Goal: Task Accomplishment & Management: Complete application form

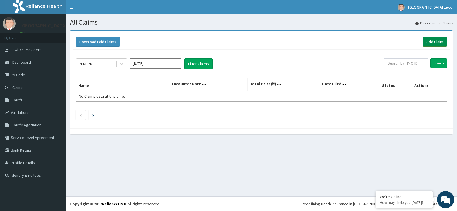
click at [425, 43] on link "Add Claim" at bounding box center [434, 42] width 24 height 10
click at [426, 43] on link "Add Claim" at bounding box center [434, 42] width 24 height 10
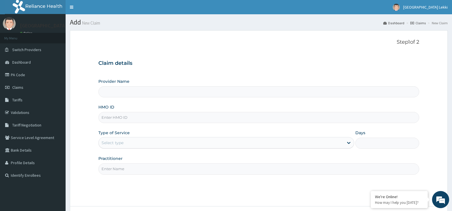
type input "Upsillon Care Hospital Lekki"
click at [189, 123] on input "HMO ID" at bounding box center [258, 117] width 321 height 11
paste input "DJP/10006/A"
type input "DJP/10006/A"
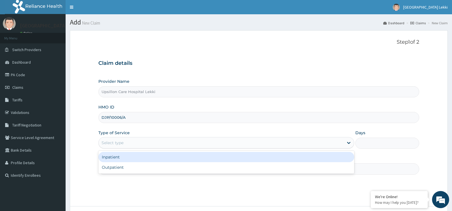
click at [177, 147] on div "Select type" at bounding box center [221, 142] width 245 height 9
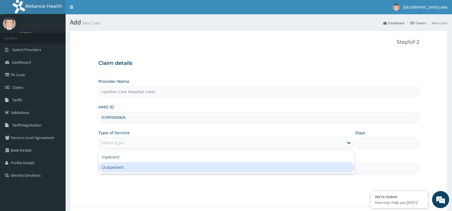
click at [174, 164] on div "Outpatient" at bounding box center [226, 167] width 256 height 10
type input "1"
click at [174, 164] on input "Practitioner" at bounding box center [258, 168] width 321 height 11
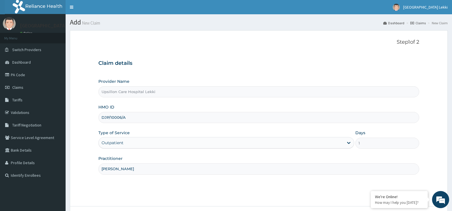
type input "[PERSON_NAME]"
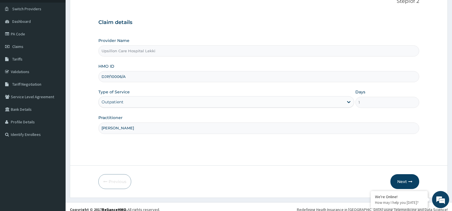
scroll to position [47, 0]
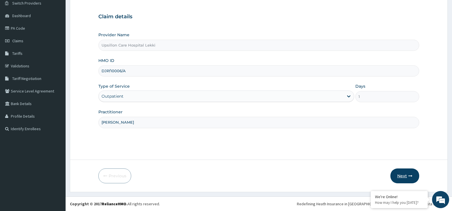
click at [399, 176] on button "Next" at bounding box center [405, 175] width 29 height 15
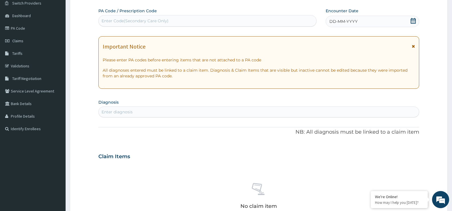
click at [196, 114] on div "Enter diagnosis" at bounding box center [259, 111] width 321 height 9
type input "P"
type input "[MEDICAL_DATA]"
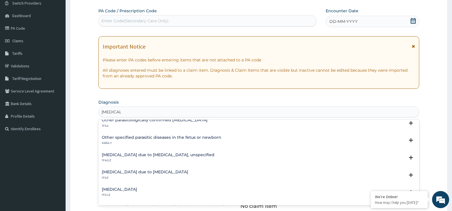
scroll to position [0, 0]
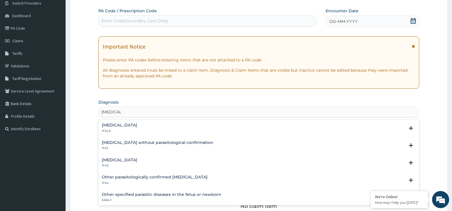
click at [160, 160] on div "[MEDICAL_DATA] 1F4Z" at bounding box center [259, 163] width 314 height 10
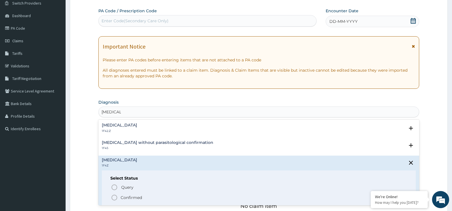
click at [153, 197] on span "Confirmed" at bounding box center [259, 197] width 297 height 7
click at [153, 197] on div "No claim item" at bounding box center [258, 197] width 321 height 66
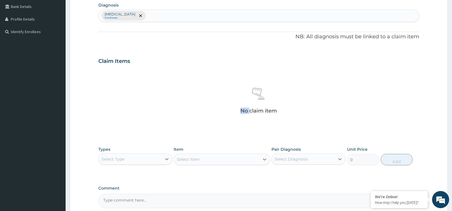
scroll to position [161, 0]
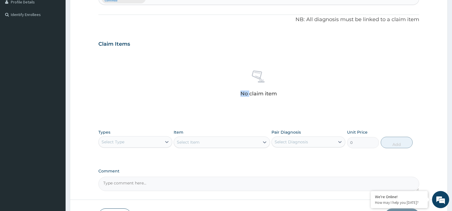
click at [154, 146] on div "Select Type" at bounding box center [130, 141] width 63 height 9
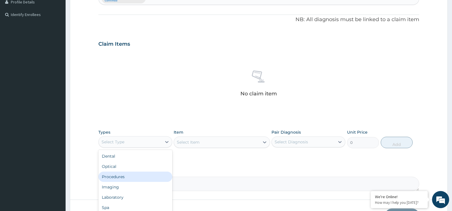
click at [163, 175] on div "Procedures" at bounding box center [135, 177] width 74 height 10
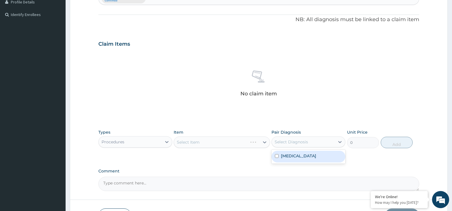
click at [302, 142] on div "Select Diagnosis" at bounding box center [291, 142] width 33 height 6
click at [293, 156] on label "[MEDICAL_DATA]" at bounding box center [298, 156] width 35 height 6
checkbox input "true"
click at [184, 146] on div "Select Item" at bounding box center [222, 141] width 96 height 11
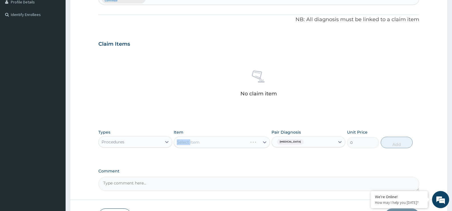
click at [233, 146] on div "Select Item" at bounding box center [222, 141] width 96 height 11
click at [233, 146] on div "Select Item" at bounding box center [216, 142] width 85 height 9
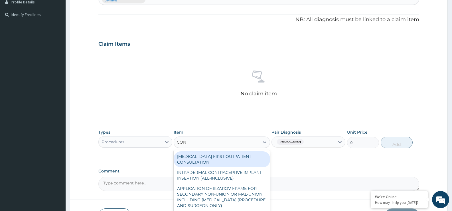
type input "CONS"
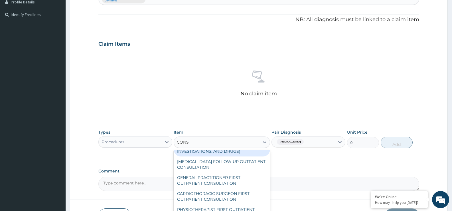
scroll to position [400, 0]
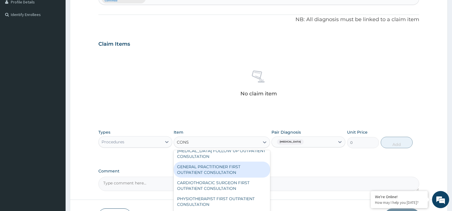
click at [227, 173] on div "GENERAL PRACTITIONER FIRST OUTPATIENT CONSULTATION" at bounding box center [222, 170] width 96 height 16
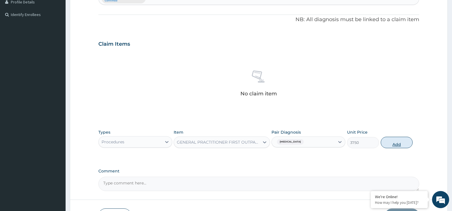
click at [389, 144] on button "Add" at bounding box center [397, 142] width 32 height 11
click at [389, 169] on label "Comment" at bounding box center [258, 171] width 321 height 5
click at [389, 177] on textarea "Comment" at bounding box center [258, 184] width 321 height 14
type input "0"
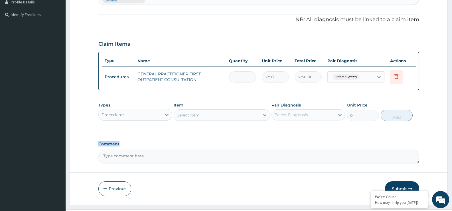
click at [150, 111] on div "Procedures" at bounding box center [130, 114] width 63 height 9
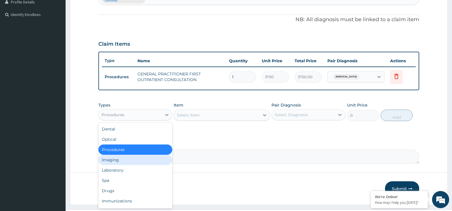
click at [150, 161] on div "Imaging" at bounding box center [135, 160] width 74 height 10
click at [150, 161] on textarea "Comment" at bounding box center [258, 157] width 321 height 14
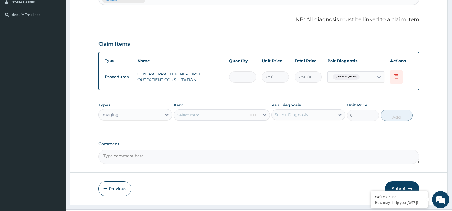
click at [150, 161] on textarea "Comment" at bounding box center [258, 157] width 321 height 14
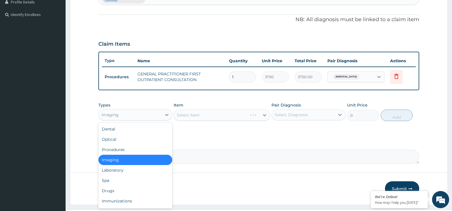
click at [136, 117] on div "Imaging" at bounding box center [130, 114] width 63 height 9
click at [139, 167] on div "Laboratory" at bounding box center [135, 170] width 74 height 10
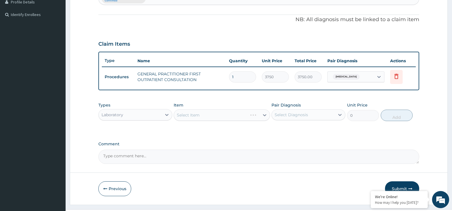
click at [237, 117] on div "Select Item" at bounding box center [222, 114] width 96 height 11
click at [306, 114] on div "Select Diagnosis" at bounding box center [291, 115] width 33 height 6
click at [278, 128] on input "checkbox" at bounding box center [277, 129] width 4 height 4
click at [277, 129] on input "checkbox" at bounding box center [277, 129] width 4 height 4
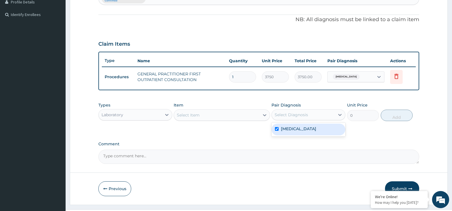
click at [277, 129] on input "checkbox" at bounding box center [277, 129] width 4 height 4
click at [276, 129] on input "checkbox" at bounding box center [277, 129] width 4 height 4
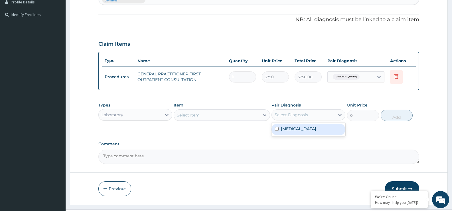
click at [282, 129] on label "[MEDICAL_DATA]" at bounding box center [298, 129] width 35 height 6
checkbox input "true"
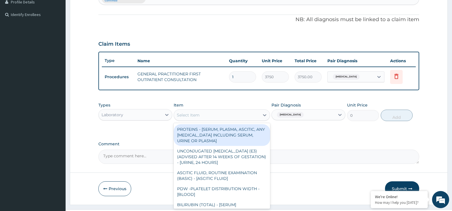
click at [227, 119] on div "Select Item" at bounding box center [216, 114] width 85 height 9
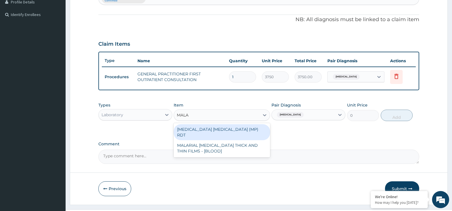
type input "MALAR"
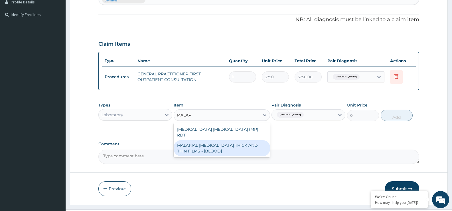
click at [230, 151] on div "[MEDICAL_DATA] [MEDICAL_DATA] (MP) RDT MALARIAL [MEDICAL_DATA] THICK AND THIN F…" at bounding box center [222, 140] width 96 height 34
click at [230, 149] on div "MALARIAL [MEDICAL_DATA] THICK AND THIN FILMS - [BLOOD]" at bounding box center [222, 148] width 96 height 16
click at [230, 149] on div "Comment" at bounding box center [258, 153] width 321 height 22
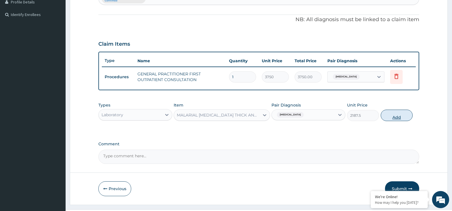
click at [391, 116] on button "Add" at bounding box center [397, 115] width 32 height 11
type input "0"
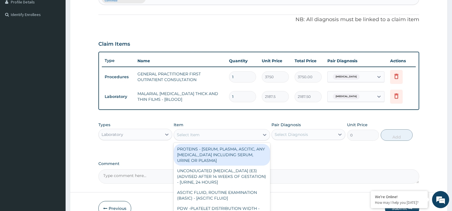
click at [188, 137] on div "Select Item" at bounding box center [188, 135] width 23 height 6
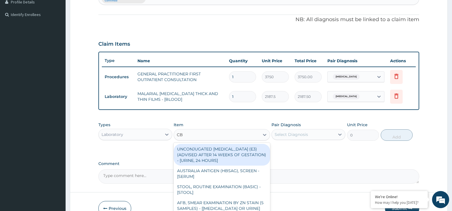
type input "CBC"
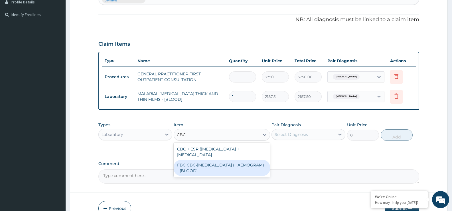
click at [213, 170] on div "FBC CBC-[MEDICAL_DATA] (HAEMOGRAM) - [BLOOD]" at bounding box center [222, 168] width 96 height 16
click at [213, 170] on textarea "Comment" at bounding box center [258, 176] width 321 height 14
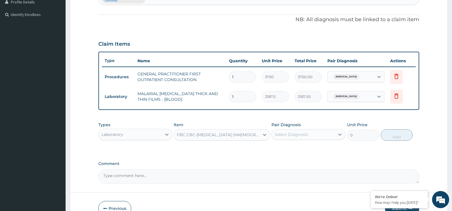
type input "5000"
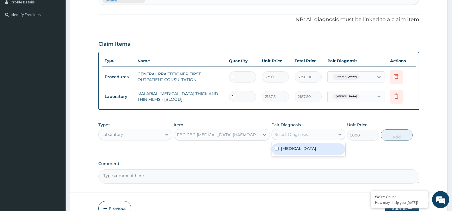
click at [293, 134] on div "Select Diagnosis" at bounding box center [291, 135] width 33 height 6
click at [295, 136] on div "Select Diagnosis" at bounding box center [291, 135] width 33 height 6
click at [296, 140] on div "Pair Diagnosis Select Diagnosis" at bounding box center [309, 131] width 74 height 19
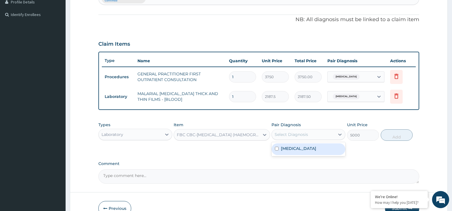
click at [296, 138] on div "Select Diagnosis" at bounding box center [303, 134] width 63 height 9
click at [294, 144] on div "[MEDICAL_DATA]" at bounding box center [309, 149] width 74 height 12
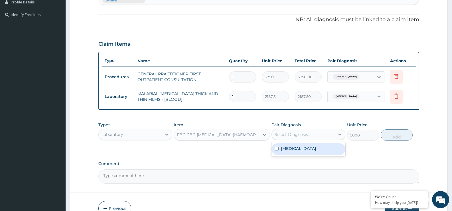
click at [276, 149] on input "checkbox" at bounding box center [277, 149] width 4 height 4
checkbox input "true"
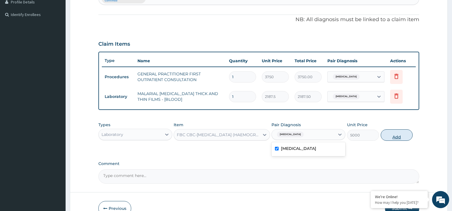
click at [393, 135] on button "Add" at bounding box center [397, 134] width 32 height 11
type input "0"
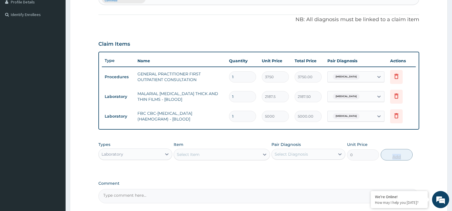
click at [393, 135] on div "PA Code / Prescription Code Enter Code(Secondary Care Only) Encounter Date DD-M…" at bounding box center [258, 48] width 321 height 309
click at [117, 154] on div "Laboratory" at bounding box center [113, 154] width 22 height 6
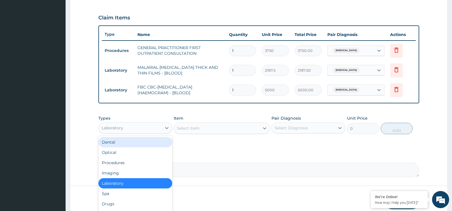
scroll to position [213, 0]
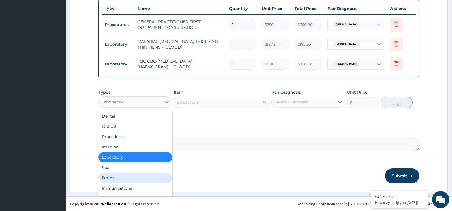
click at [128, 175] on div "Drugs" at bounding box center [135, 178] width 74 height 10
click at [128, 175] on button "Previous" at bounding box center [114, 175] width 33 height 15
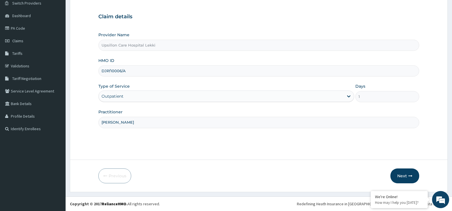
scroll to position [47, 0]
click at [399, 174] on button "Next" at bounding box center [405, 175] width 29 height 15
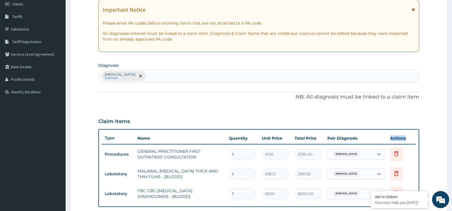
scroll to position [161, 0]
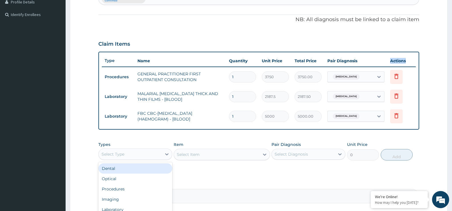
click at [136, 154] on div "Select Type" at bounding box center [130, 154] width 63 height 9
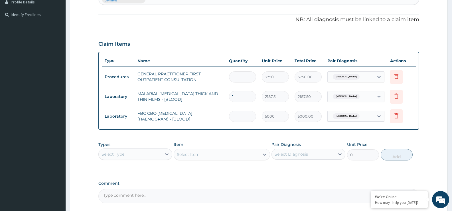
click at [137, 156] on div "Select Type" at bounding box center [130, 154] width 63 height 9
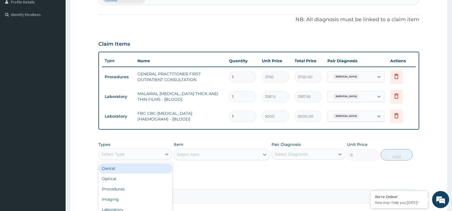
click at [137, 156] on div "Select Type" at bounding box center [130, 154] width 63 height 9
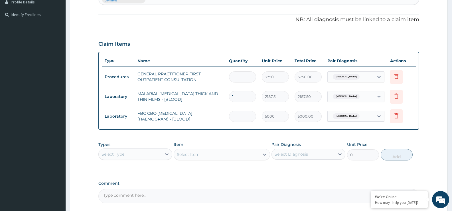
click at [137, 156] on div "Select Type" at bounding box center [130, 154] width 63 height 9
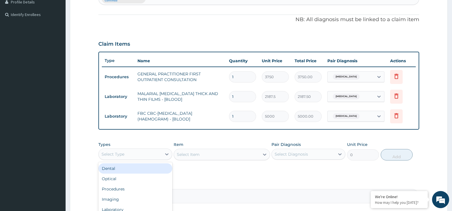
click at [137, 156] on div "Select Type" at bounding box center [130, 154] width 63 height 9
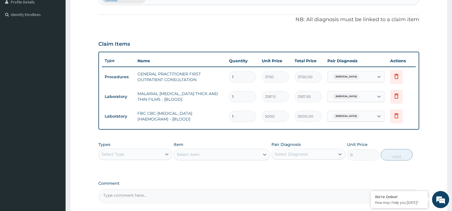
click at [137, 156] on div "Select Type" at bounding box center [130, 154] width 63 height 9
click at [137, 156] on div "Types Select is focused ,type to refine list, press Down to open the menu, Sele…" at bounding box center [258, 155] width 321 height 33
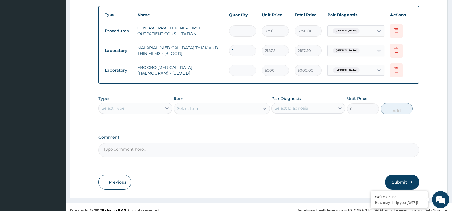
scroll to position [213, 0]
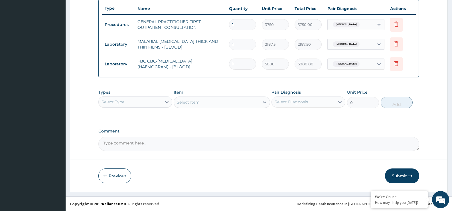
click at [137, 156] on form "Step 2 of 2 PA Code / Prescription Code Enter Code(Secondary Care Only) Encount…" at bounding box center [259, 4] width 378 height 375
click at [143, 104] on div "Select Type" at bounding box center [130, 101] width 63 height 9
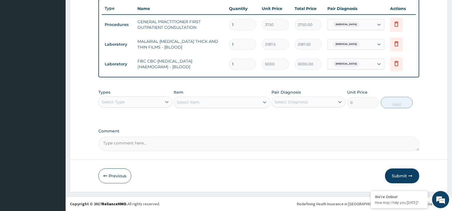
click at [143, 104] on div "Select Type" at bounding box center [130, 101] width 63 height 9
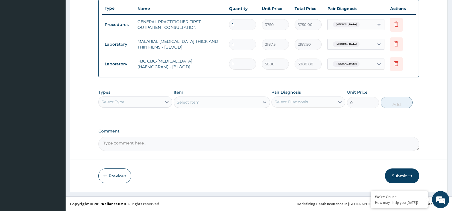
click at [143, 104] on div "Select Type" at bounding box center [130, 101] width 63 height 9
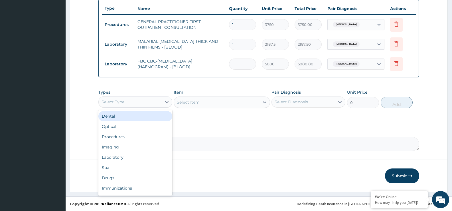
click at [143, 104] on div "Select Type" at bounding box center [130, 101] width 63 height 9
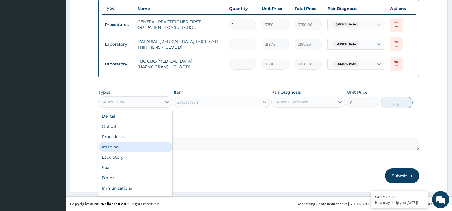
scroll to position [19, 0]
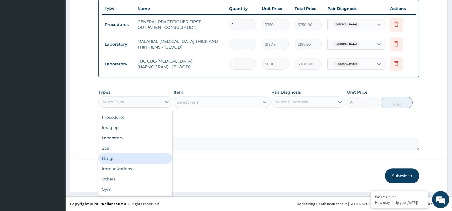
click at [132, 156] on div "Drugs" at bounding box center [135, 158] width 74 height 10
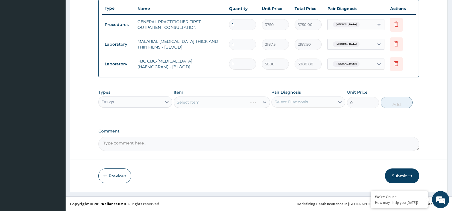
click at [132, 156] on form "Step 2 of 2 PA Code / Prescription Code Enter Code(Secondary Care Only) Encount…" at bounding box center [259, 4] width 378 height 375
click at [279, 104] on div "Select Diagnosis" at bounding box center [291, 102] width 33 height 6
drag, startPoint x: 295, startPoint y: 100, endPoint x: 296, endPoint y: 104, distance: 3.7
click at [295, 100] on div "Select Diagnosis" at bounding box center [291, 102] width 33 height 6
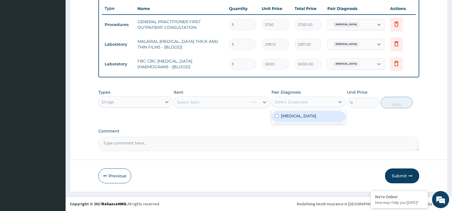
click at [293, 113] on label "[MEDICAL_DATA]" at bounding box center [298, 116] width 35 height 6
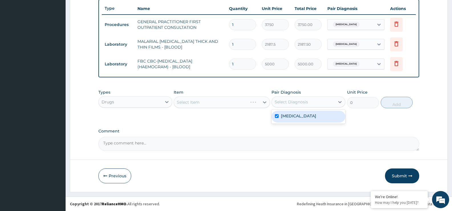
click at [293, 113] on label "[MEDICAL_DATA]" at bounding box center [298, 116] width 35 height 6
click at [290, 118] on label "[MEDICAL_DATA]" at bounding box center [298, 116] width 35 height 6
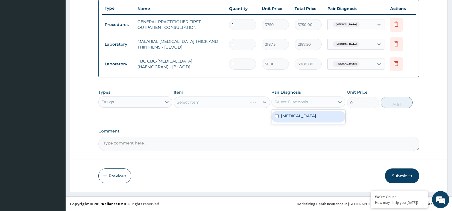
click at [290, 118] on label "[MEDICAL_DATA]" at bounding box center [298, 116] width 35 height 6
click at [275, 117] on input "checkbox" at bounding box center [277, 116] width 4 height 4
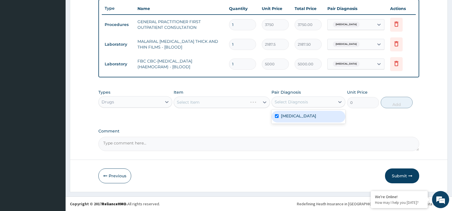
checkbox input "true"
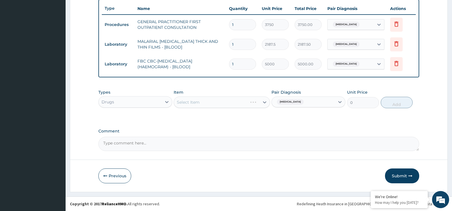
click at [240, 106] on div "Select Item" at bounding box center [222, 101] width 96 height 11
click at [240, 106] on div "Select Item" at bounding box center [216, 102] width 85 height 9
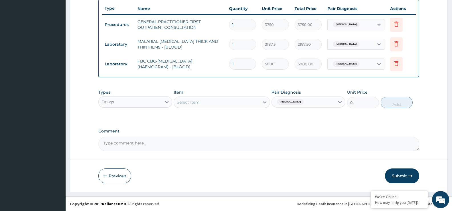
click at [240, 106] on div "Select Item" at bounding box center [216, 102] width 85 height 9
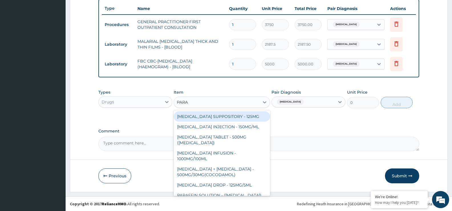
type input "PARAC"
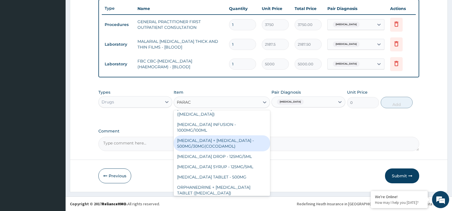
scroll to position [32, 0]
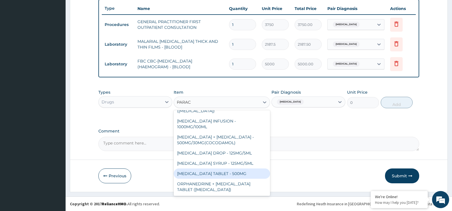
click at [203, 171] on div "[MEDICAL_DATA] TABLET - 500MG" at bounding box center [222, 173] width 96 height 10
click at [203, 171] on div "Previous Submit" at bounding box center [258, 175] width 321 height 15
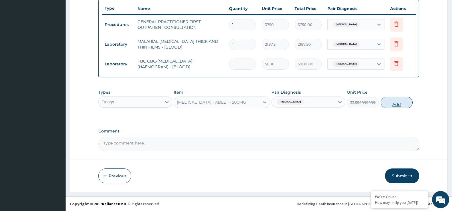
click at [397, 103] on button "Add" at bounding box center [397, 102] width 32 height 11
type input "0"
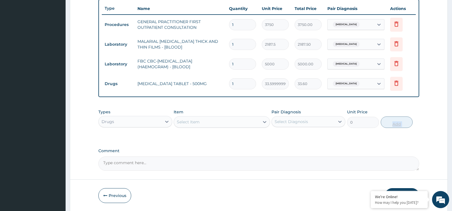
click at [397, 103] on div "PA Code / Prescription Code Enter Code(Secondary Care Only) Encounter Date DD-M…" at bounding box center [258, 6] width 321 height 329
click at [239, 84] on input "1" at bounding box center [242, 83] width 27 height 11
type input "18"
type input "604.80"
type input "18"
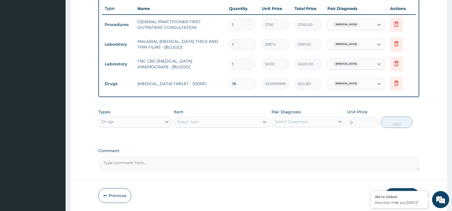
click at [172, 122] on div "Drugs" at bounding box center [135, 121] width 74 height 11
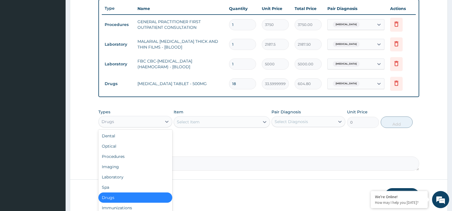
click at [172, 122] on div "Drugs" at bounding box center [135, 121] width 74 height 11
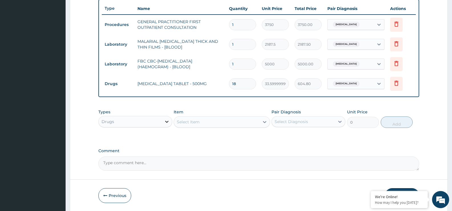
click at [166, 123] on icon at bounding box center [167, 122] width 6 height 6
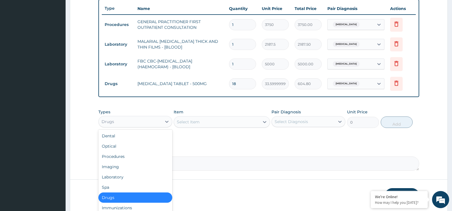
click at [208, 125] on div "Select Item" at bounding box center [216, 121] width 85 height 9
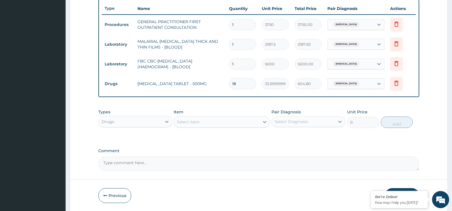
click at [298, 125] on div "Select Diagnosis" at bounding box center [303, 121] width 63 height 9
click at [300, 121] on div "Select Diagnosis" at bounding box center [291, 122] width 33 height 6
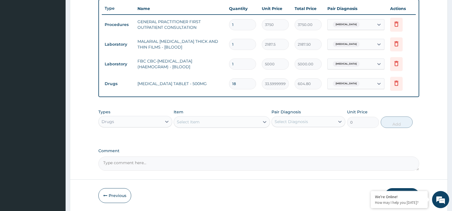
drag, startPoint x: 300, startPoint y: 121, endPoint x: 299, endPoint y: 128, distance: 6.4
click at [299, 127] on div "Pair Diagnosis option [MEDICAL_DATA], selected. Select is focused ,type to refi…" at bounding box center [309, 118] width 74 height 19
click at [299, 128] on div "Pair Diagnosis option [MEDICAL_DATA], selected. Select is focused ,type to refi…" at bounding box center [309, 118] width 74 height 19
click at [299, 126] on div "Select Diagnosis" at bounding box center [309, 121] width 74 height 11
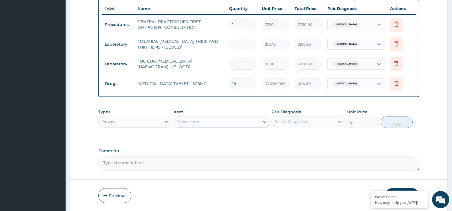
click at [299, 126] on div "Select Diagnosis" at bounding box center [309, 121] width 74 height 11
click at [277, 136] on input "checkbox" at bounding box center [277, 136] width 4 height 4
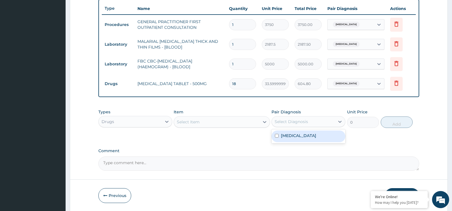
click at [277, 136] on input "checkbox" at bounding box center [277, 136] width 4 height 4
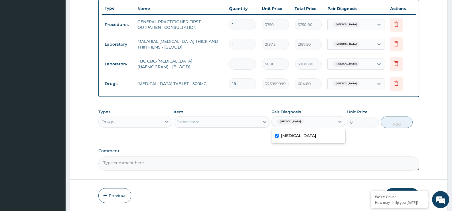
click at [277, 136] on input "checkbox" at bounding box center [277, 136] width 4 height 4
checkbox input "true"
click at [230, 126] on div "Select Item" at bounding box center [222, 121] width 96 height 11
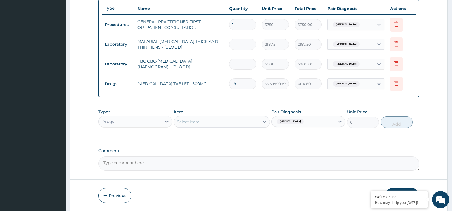
click at [196, 120] on div "Select Item" at bounding box center [188, 122] width 23 height 6
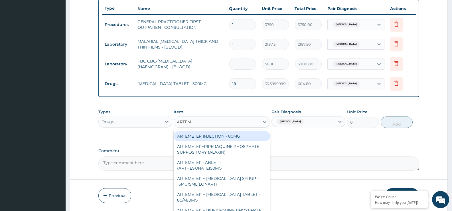
type input "ARTEME"
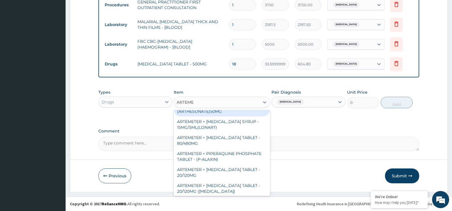
scroll to position [57, 0]
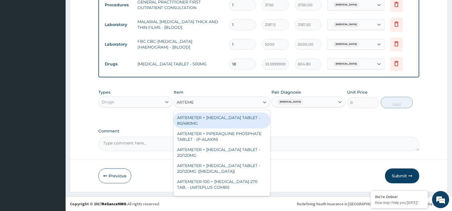
click at [200, 125] on div "ARTEMETER + [MEDICAL_DATA] TABLET - 80/480MG" at bounding box center [222, 120] width 96 height 16
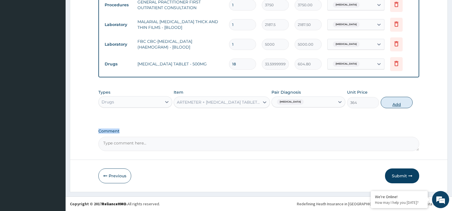
click at [400, 98] on button "Add" at bounding box center [397, 102] width 32 height 11
type input "0"
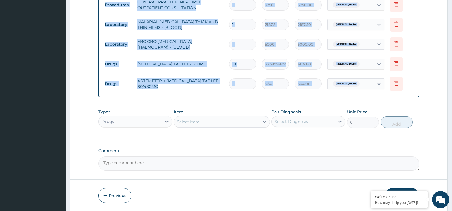
click at [402, 111] on div "Types Drugs Item Select Item Pair Diagnosis Select Diagnosis Unit Price 0 Add" at bounding box center [258, 118] width 321 height 25
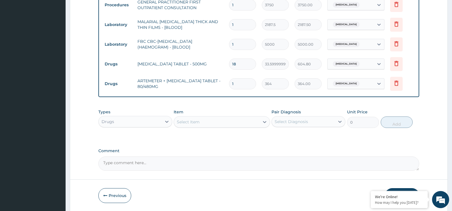
click at [402, 111] on div "Types Drugs Item Select Item Pair Diagnosis Select Diagnosis Unit Price 0 Add" at bounding box center [258, 118] width 321 height 25
click at [243, 85] on input "1" at bounding box center [242, 83] width 27 height 11
type input "0.00"
type input "6"
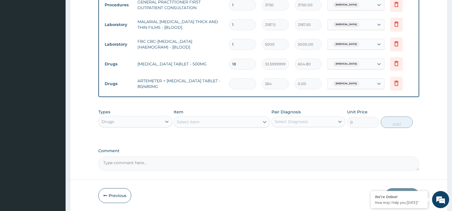
type input "2184.00"
type input "6"
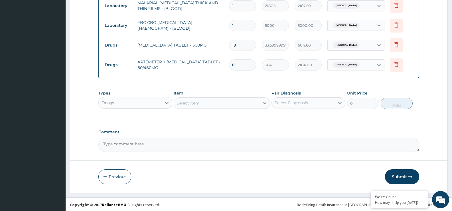
scroll to position [252, 0]
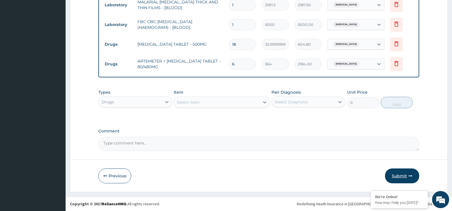
click at [404, 173] on button "Submit" at bounding box center [402, 175] width 34 height 15
click at [403, 173] on button "Submit" at bounding box center [402, 175] width 34 height 15
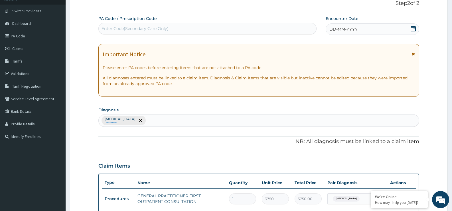
scroll to position [0, 0]
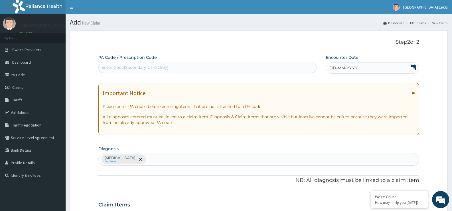
click at [377, 65] on div "DD-MM-YYYY" at bounding box center [373, 67] width 94 height 11
click at [377, 66] on div "DD-MM-YYYY" at bounding box center [373, 67] width 94 height 11
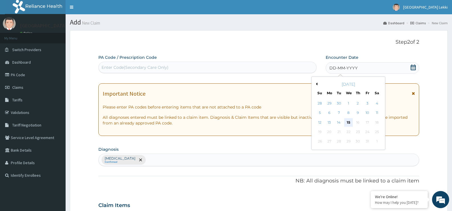
click at [347, 118] on div "15" at bounding box center [349, 122] width 9 height 9
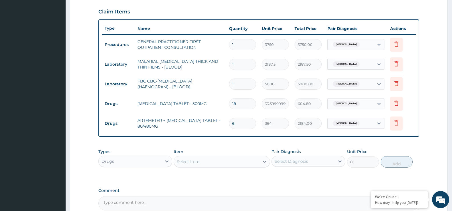
scroll to position [252, 0]
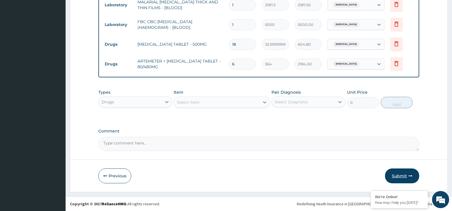
click at [409, 177] on icon "button" at bounding box center [411, 176] width 4 height 4
